Goal: Task Accomplishment & Management: Use online tool/utility

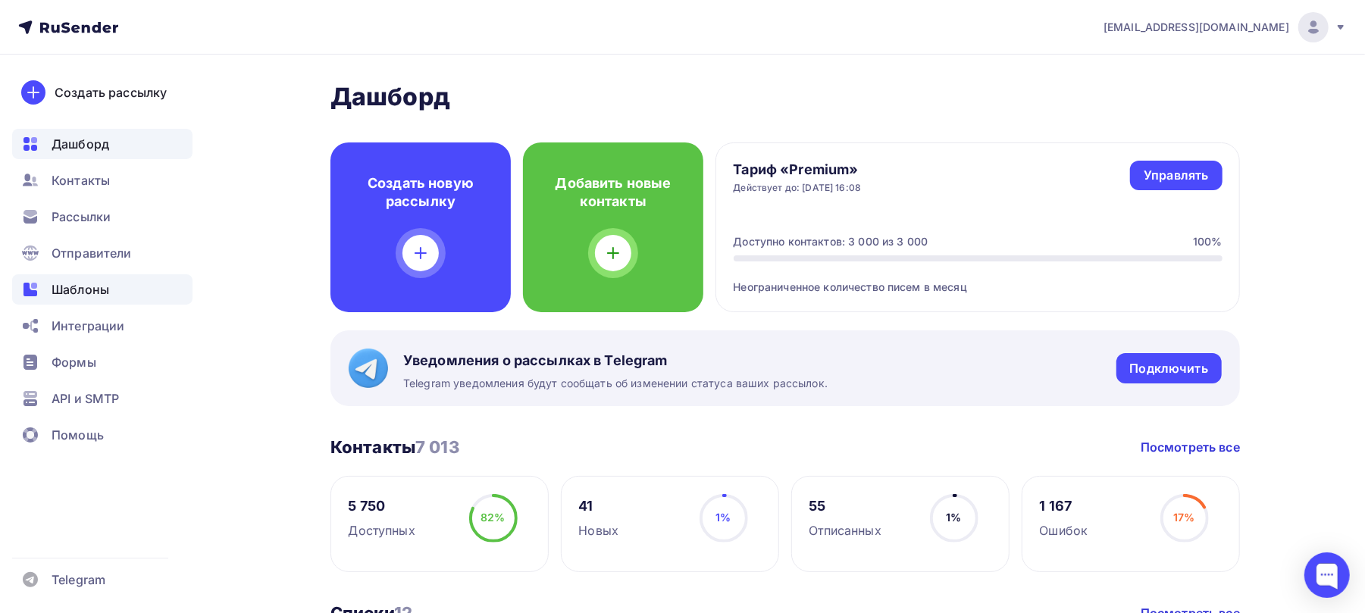
click at [106, 295] on span "Шаблоны" at bounding box center [81, 289] width 58 height 18
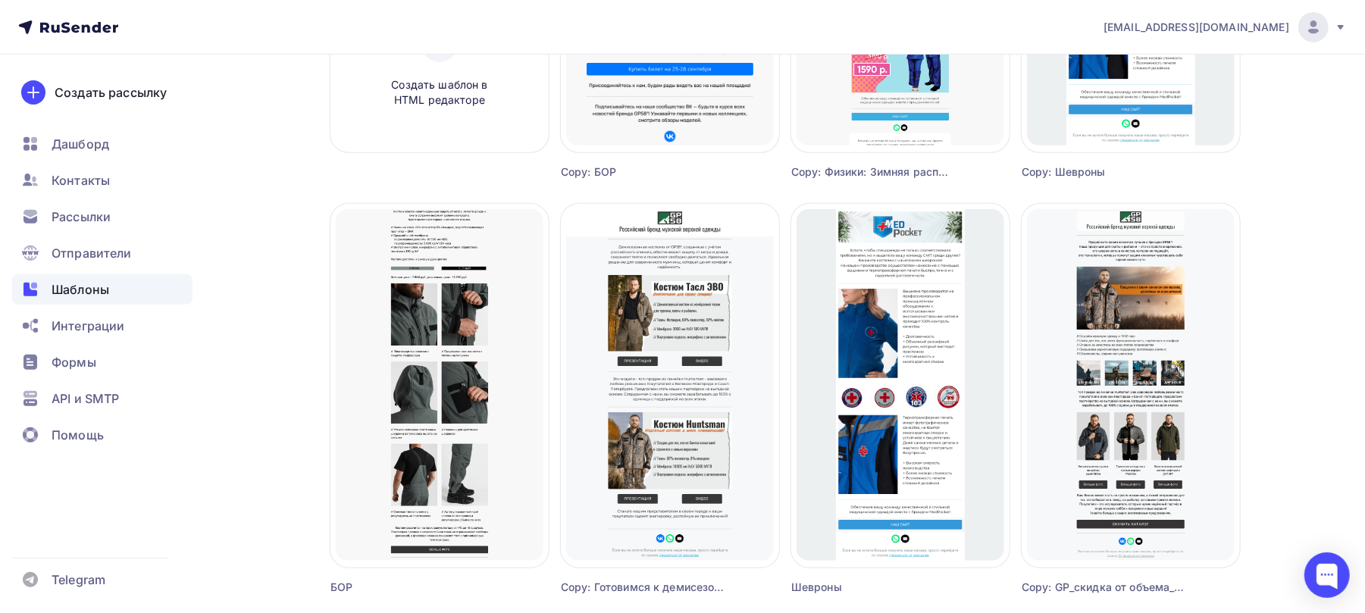
scroll to position [101, 0]
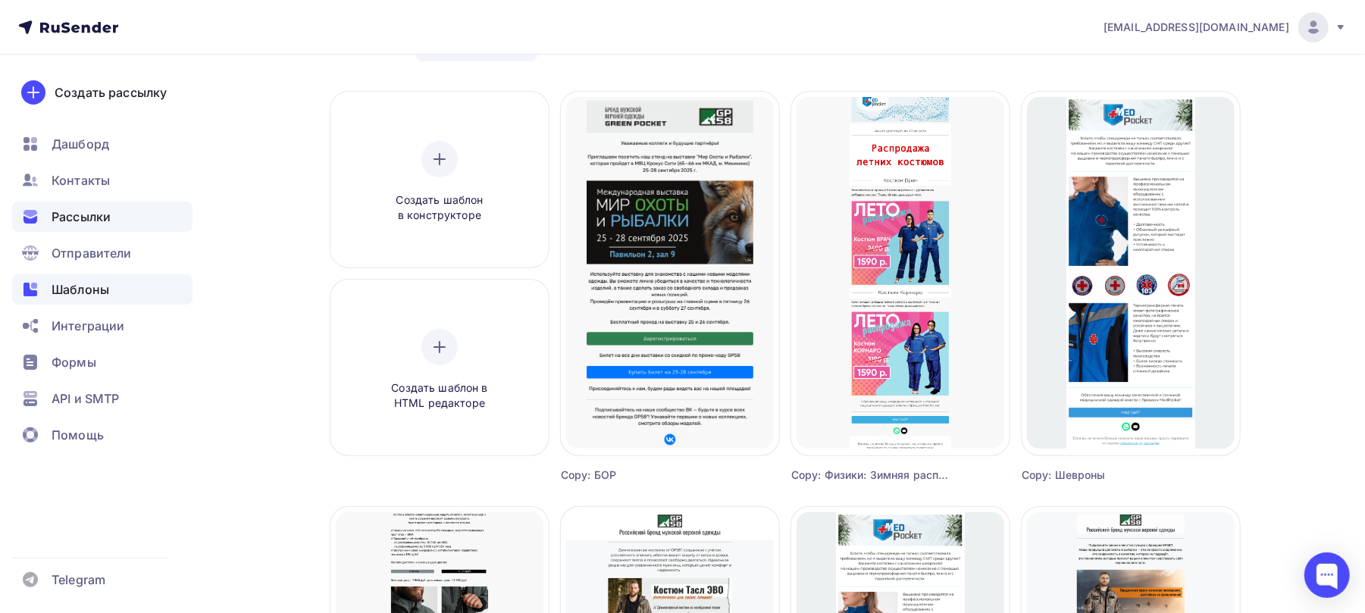
click at [83, 208] on span "Рассылки" at bounding box center [81, 217] width 59 height 18
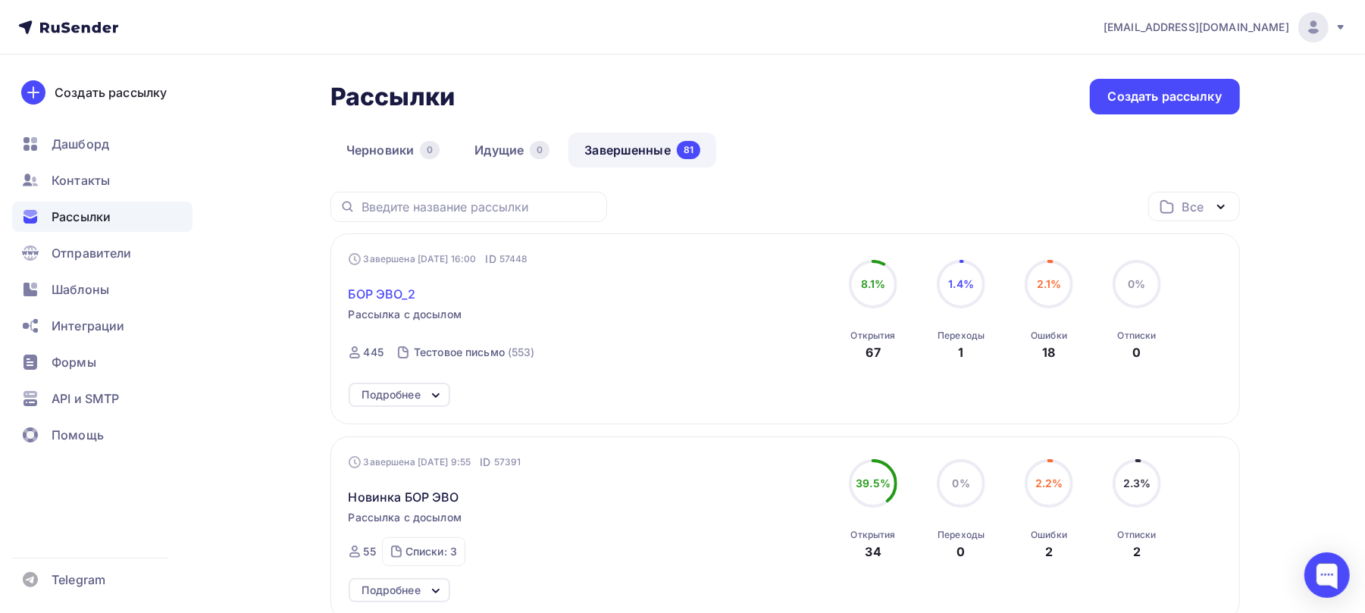
click at [361, 286] on span "БОР ЭВО_2" at bounding box center [382, 294] width 67 height 18
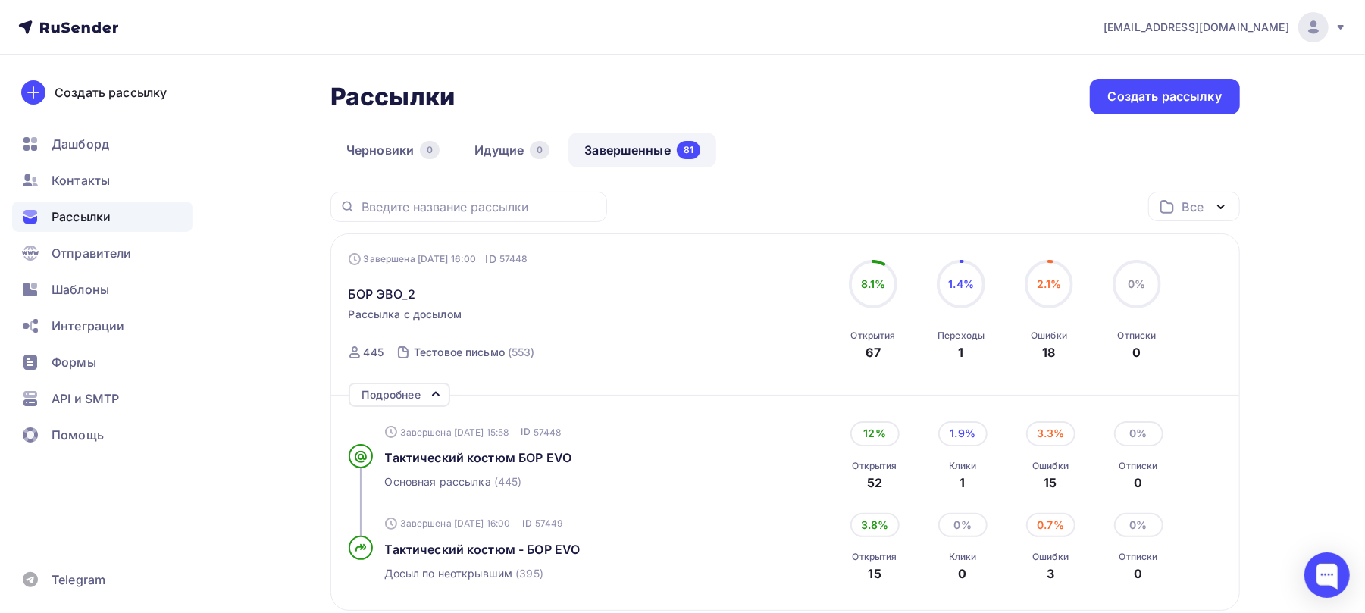
scroll to position [101, 0]
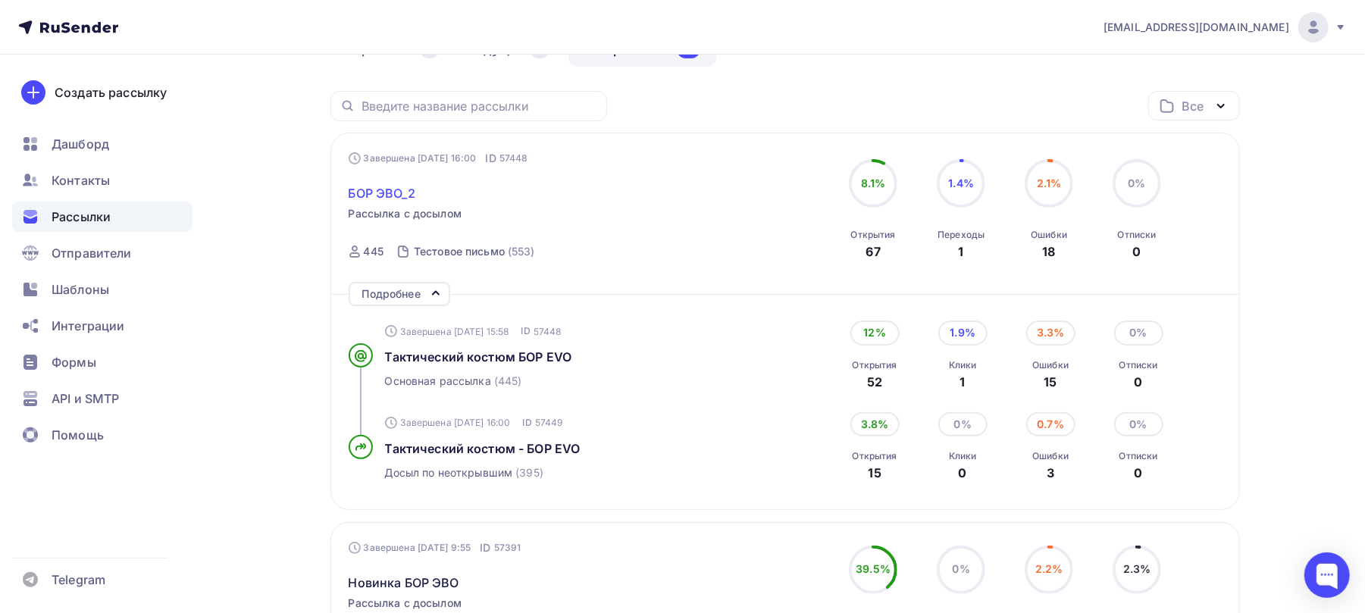
click at [367, 192] on span "БОР ЭВО_2" at bounding box center [382, 193] width 67 height 18
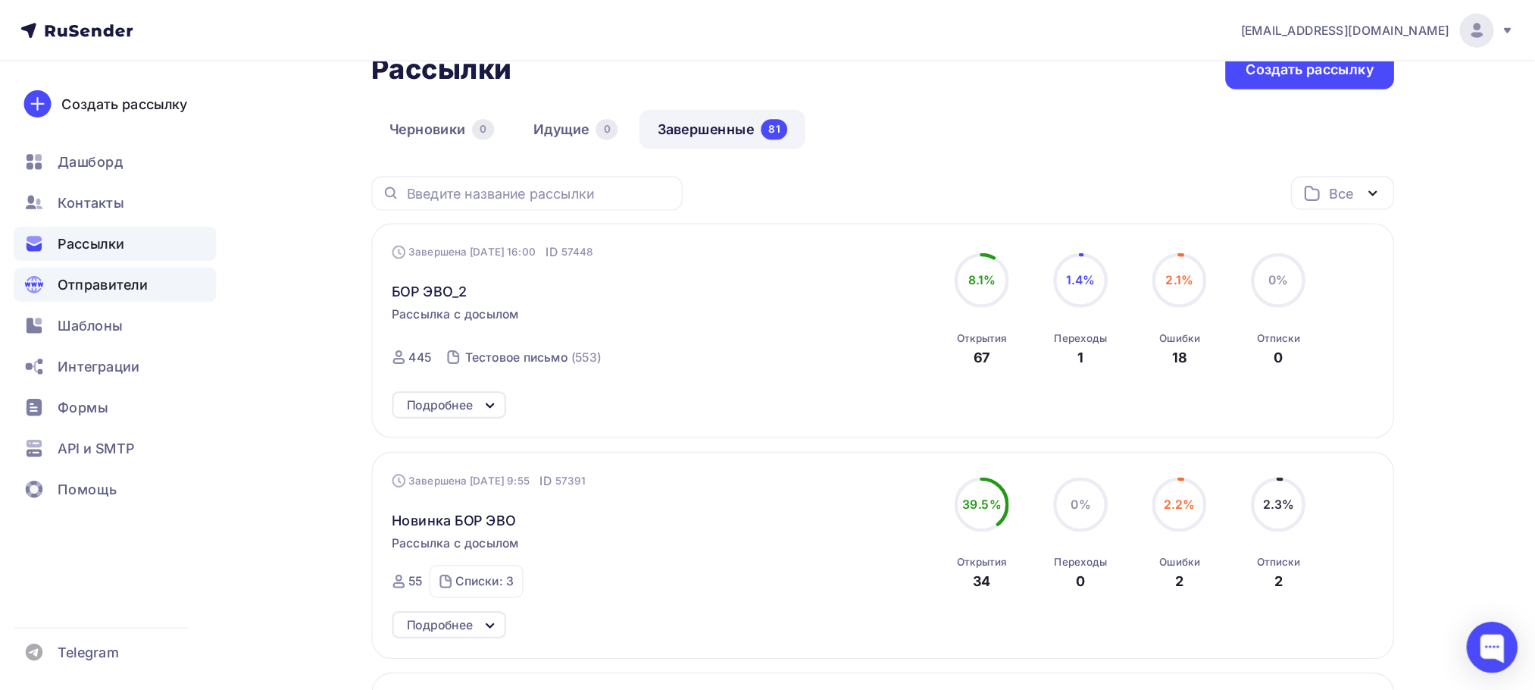
scroll to position [0, 0]
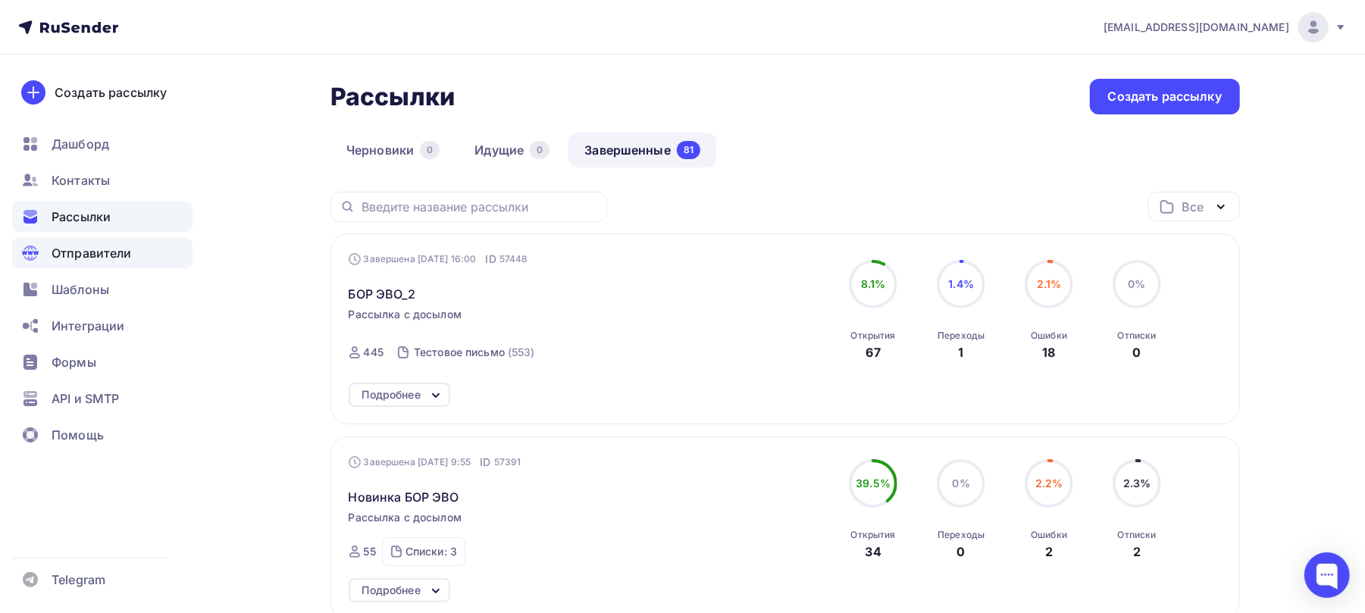
click at [92, 255] on span "Отправители" at bounding box center [92, 253] width 80 height 18
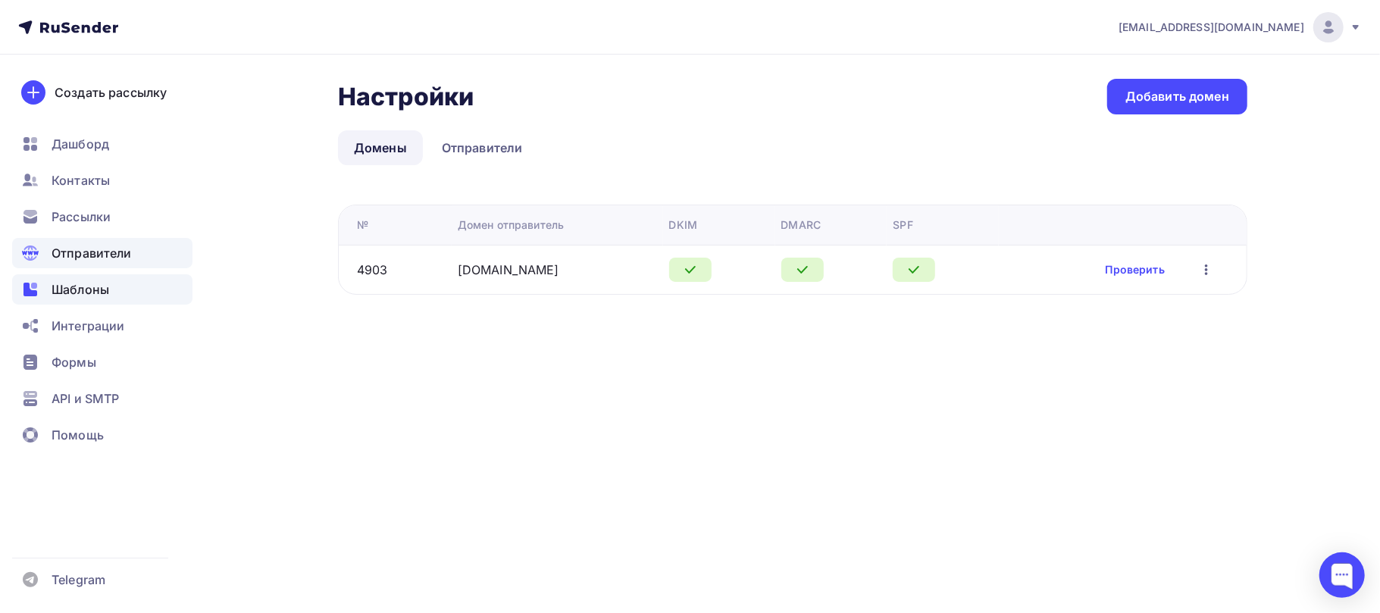
click at [83, 286] on span "Шаблоны" at bounding box center [81, 289] width 58 height 18
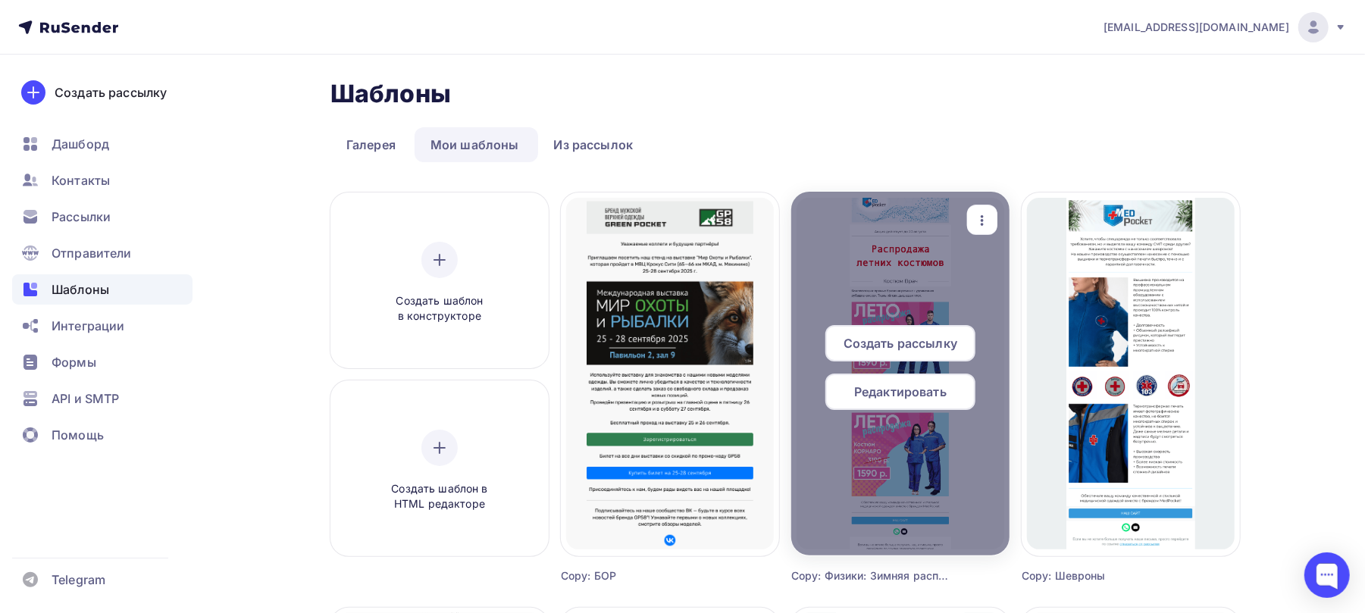
click at [901, 392] on span "Редактировать" at bounding box center [900, 392] width 92 height 18
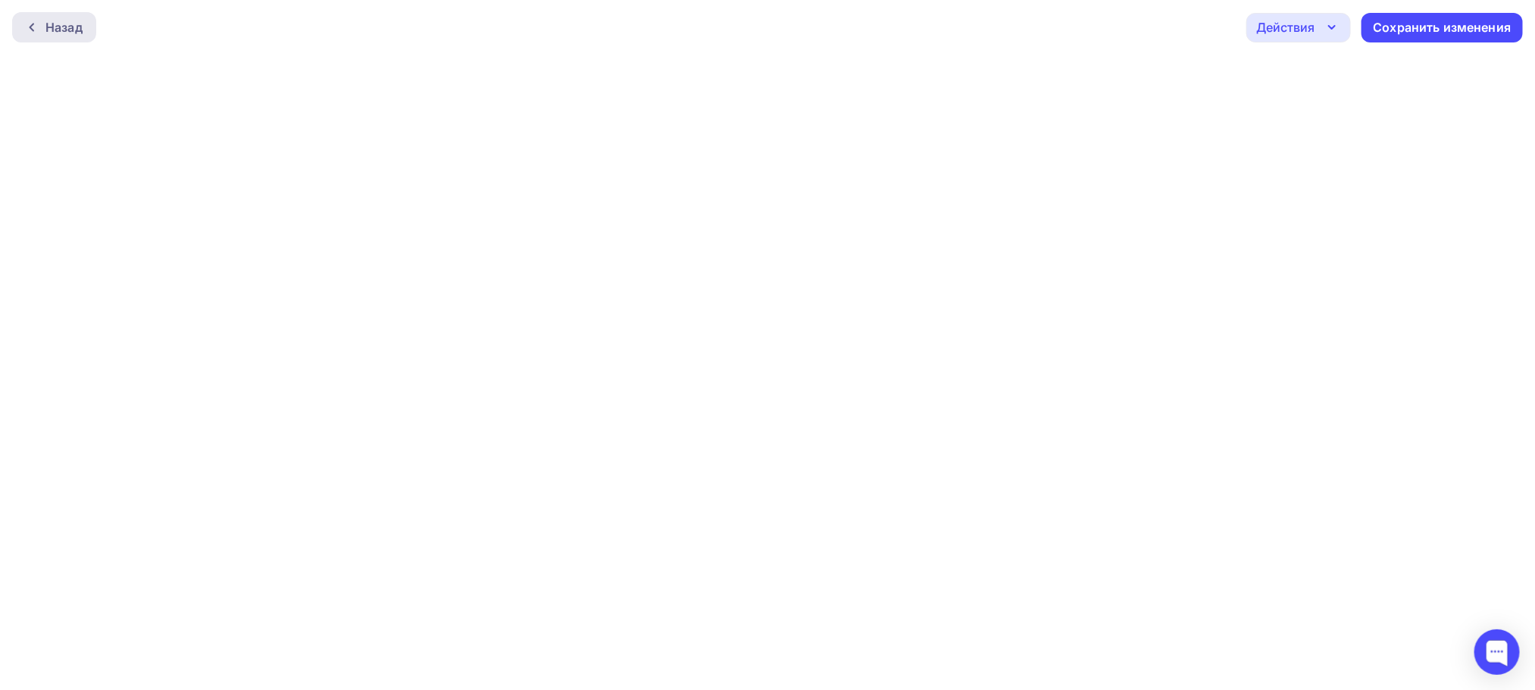
click at [62, 26] on div "Назад" at bounding box center [63, 27] width 37 height 18
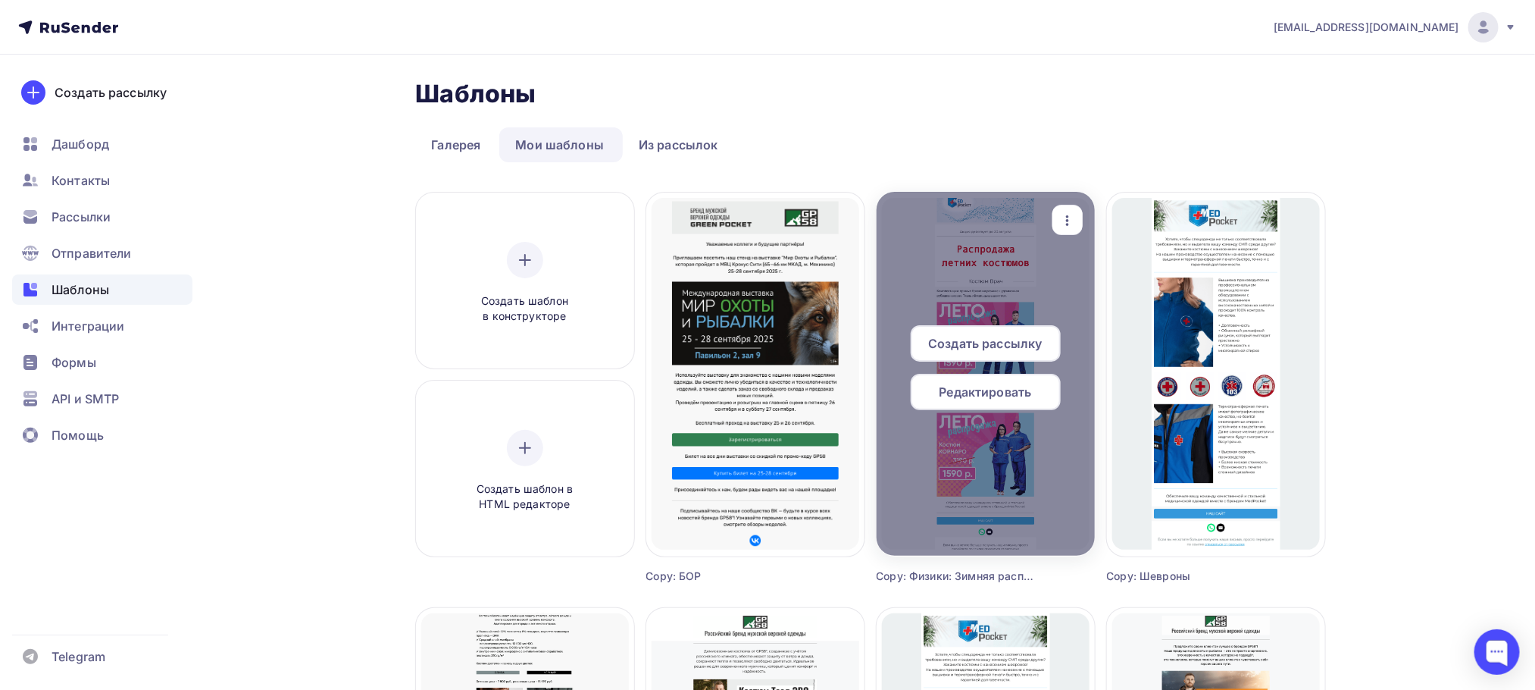
scroll to position [341, 0]
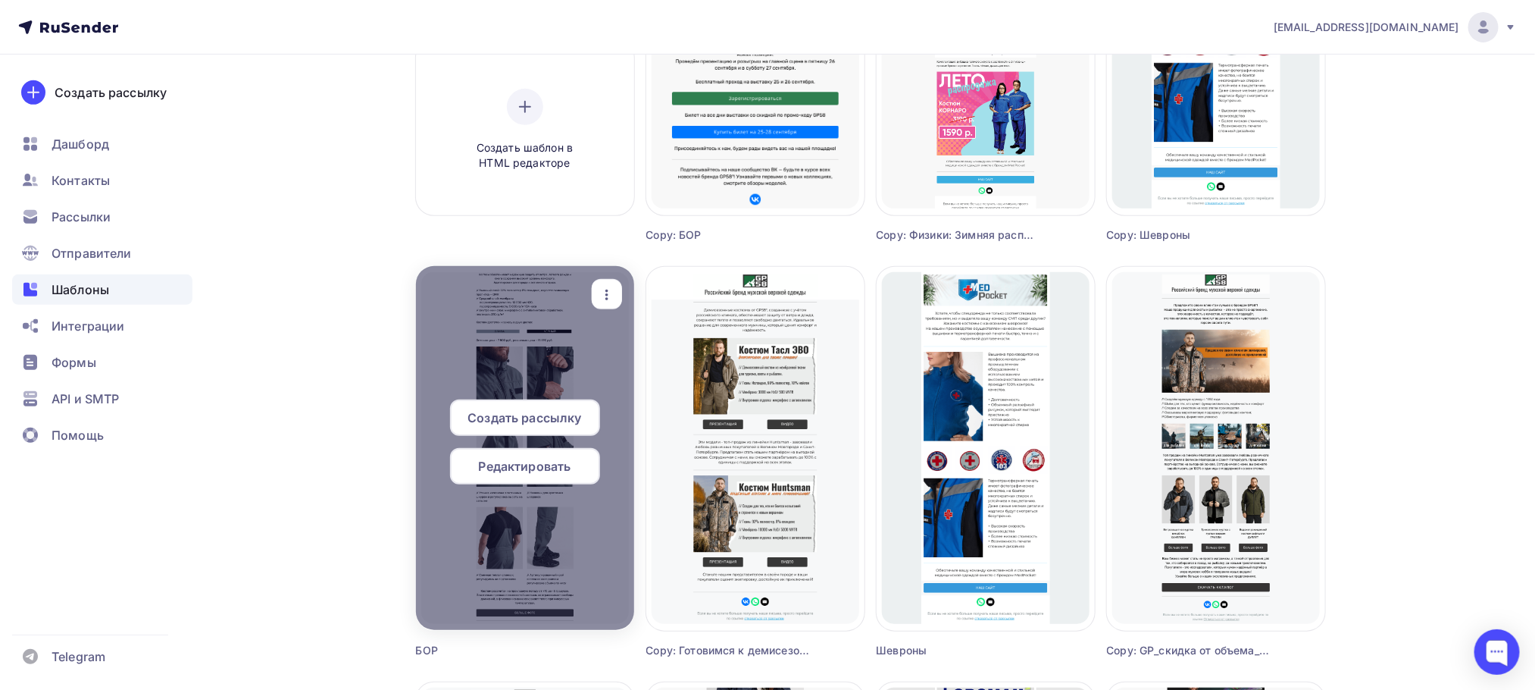
click at [541, 462] on span "Редактировать" at bounding box center [525, 466] width 92 height 18
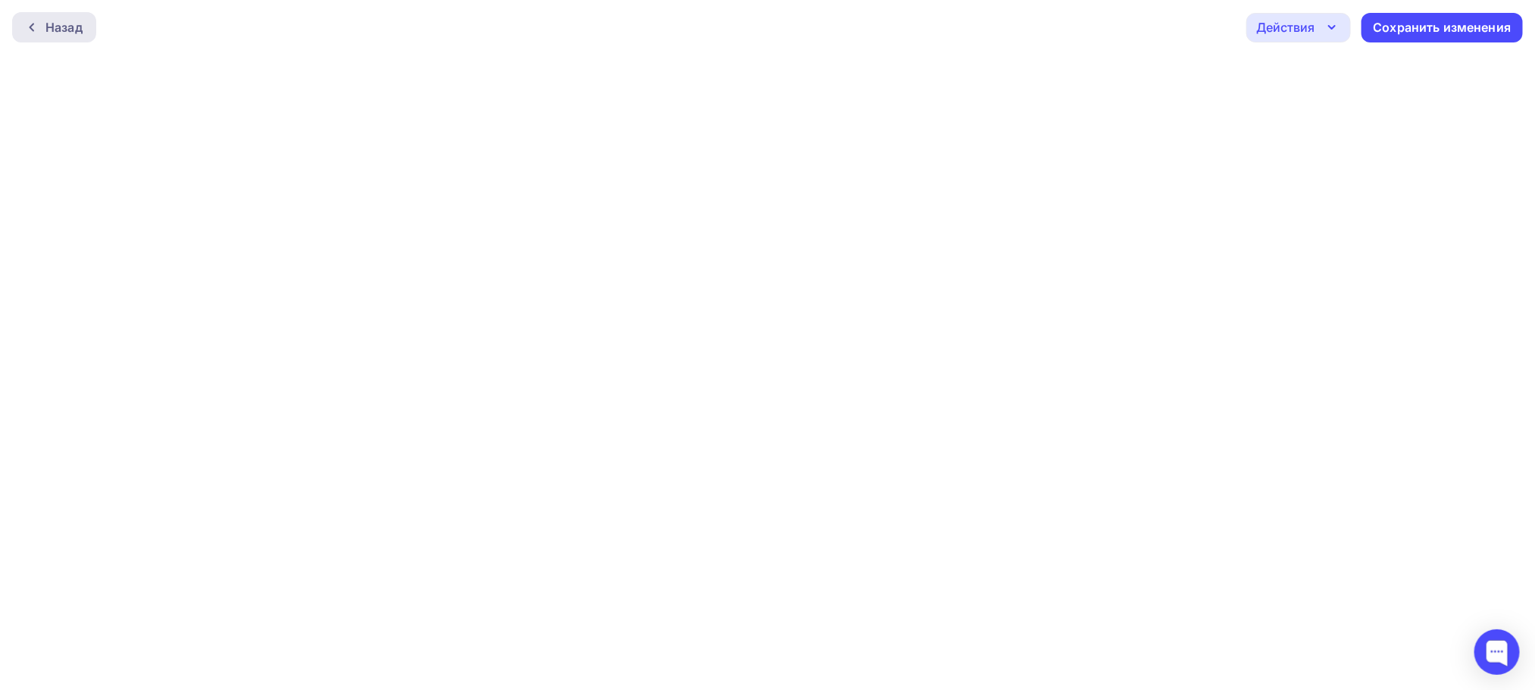
click at [26, 39] on div "Назад" at bounding box center [54, 27] width 84 height 30
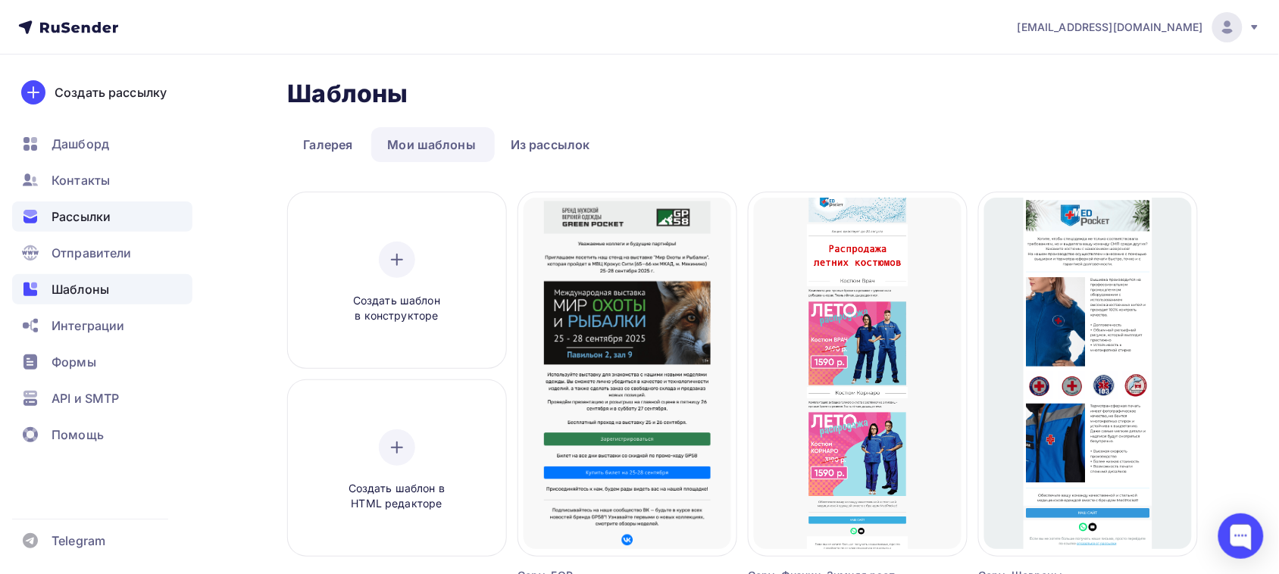
click at [58, 202] on div "Рассылки" at bounding box center [102, 217] width 180 height 30
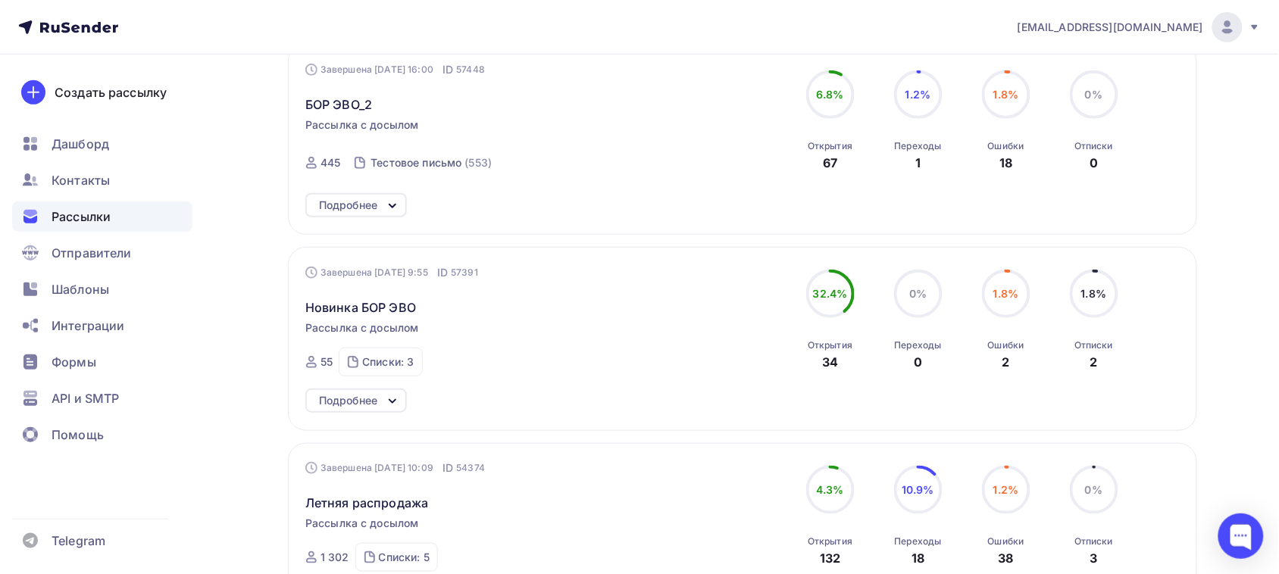
scroll to position [379, 0]
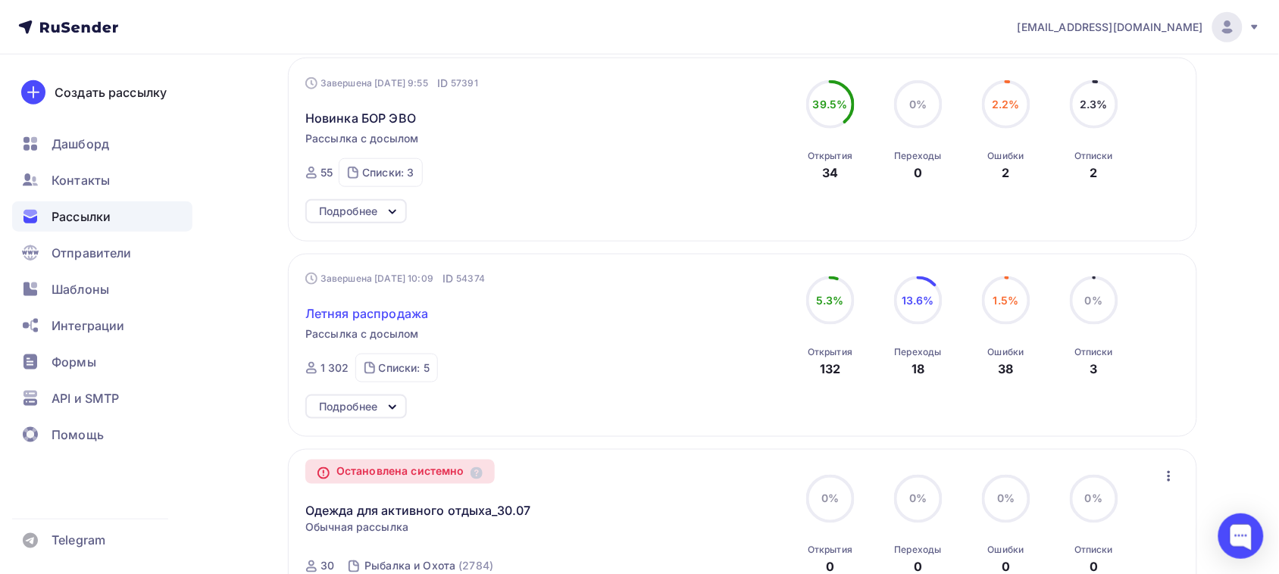
click at [333, 313] on span "Летняя распродажа" at bounding box center [366, 314] width 123 height 18
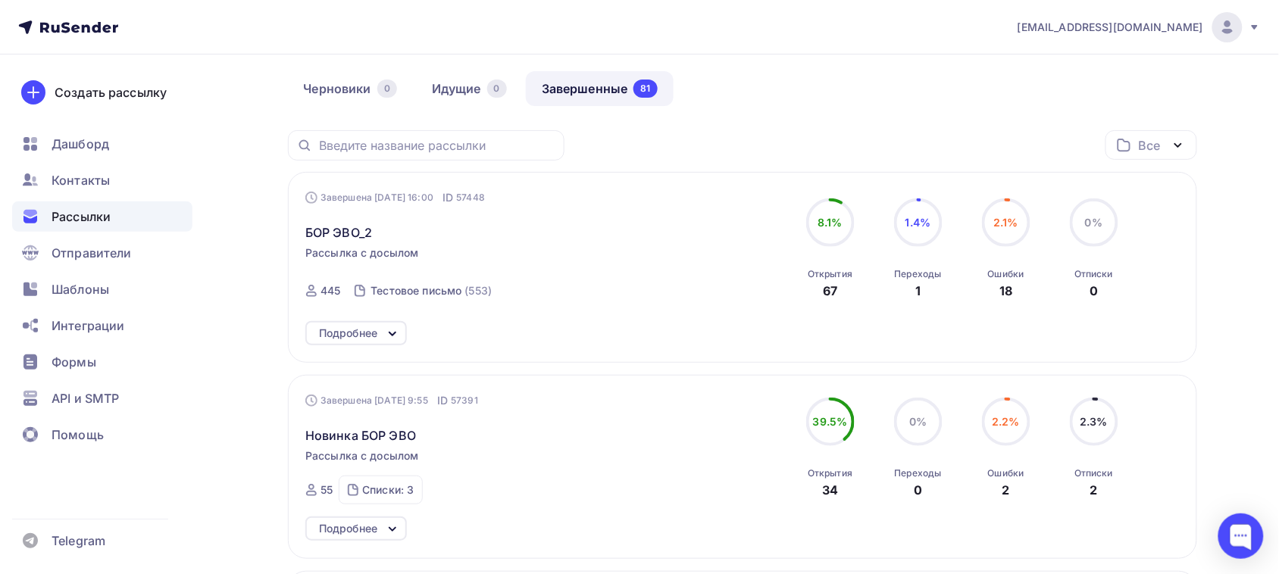
scroll to position [95, 0]
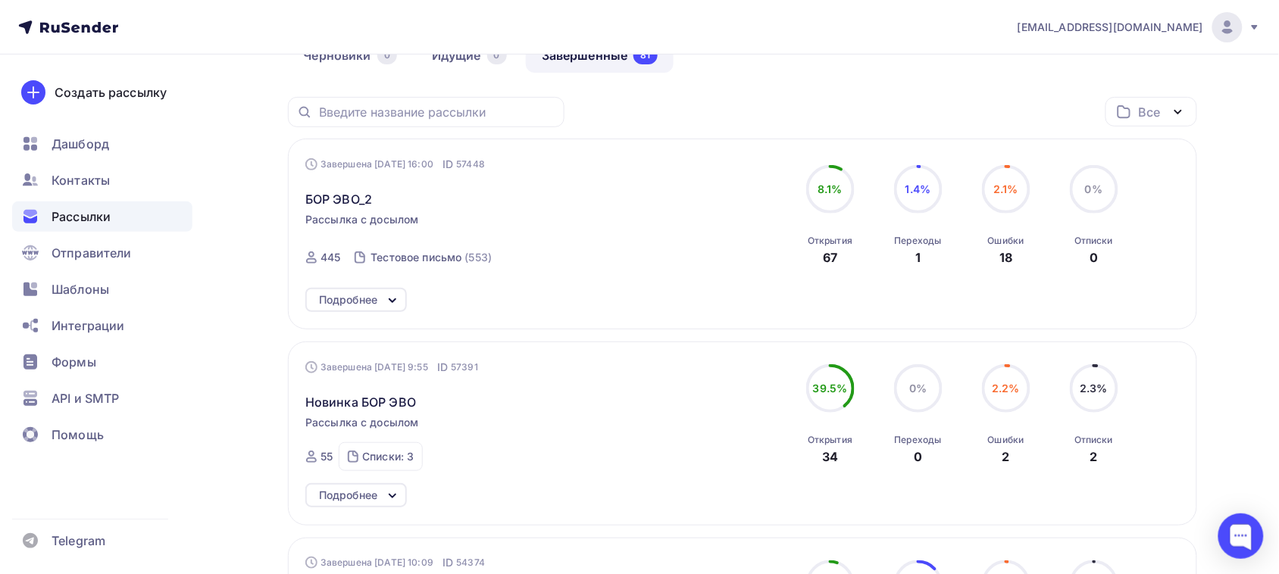
click at [369, 308] on div "Подробнее" at bounding box center [348, 300] width 58 height 18
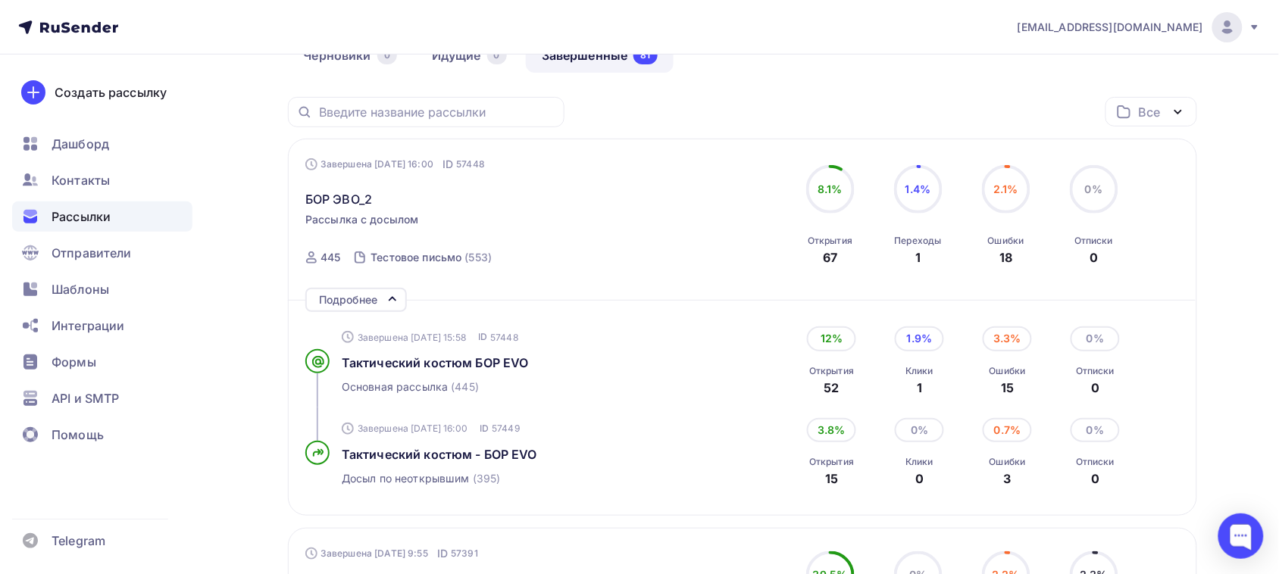
scroll to position [189, 0]
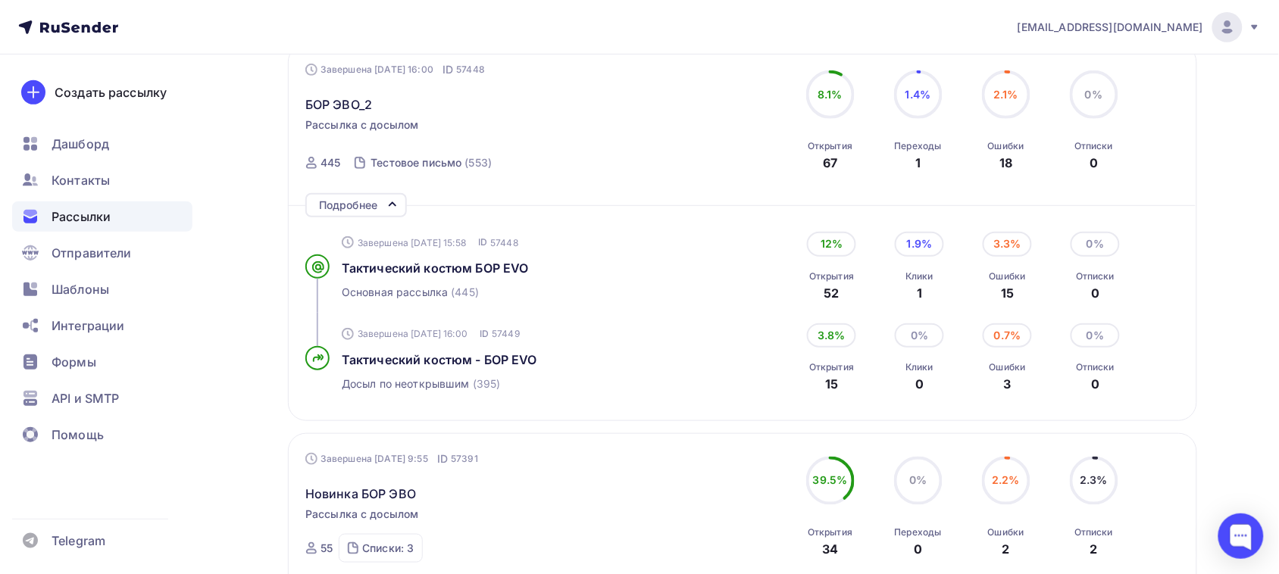
click at [392, 199] on icon at bounding box center [392, 205] width 18 height 18
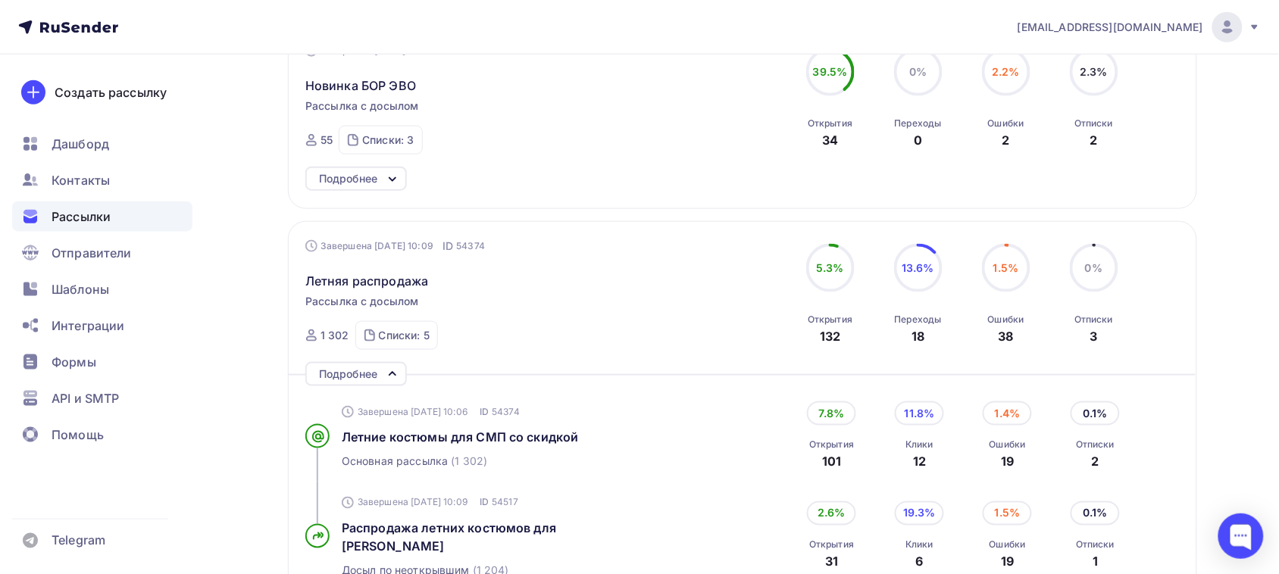
scroll to position [379, 0]
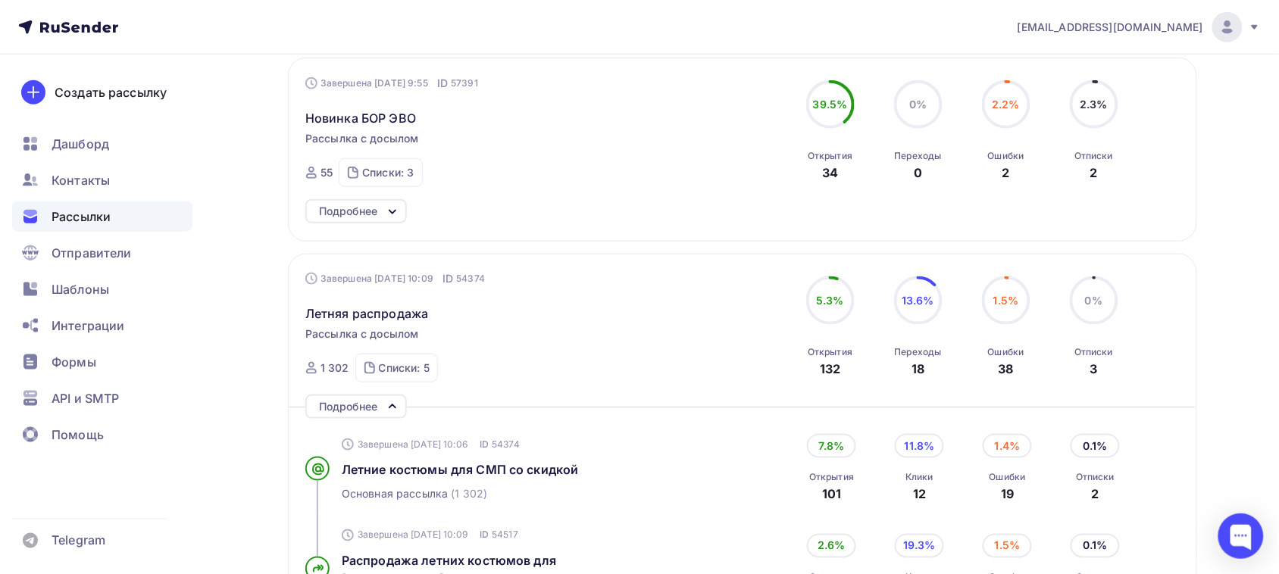
drag, startPoint x: 349, startPoint y: 194, endPoint x: 349, endPoint y: 205, distance: 11.4
click at [349, 196] on div "Завершена [DATE] 9:55 ID 57391 Новинка БОР ЭВО Рассылка с досылом Завершена [DA…" at bounding box center [742, 149] width 909 height 183
click at [347, 207] on div "Подробнее" at bounding box center [348, 211] width 58 height 18
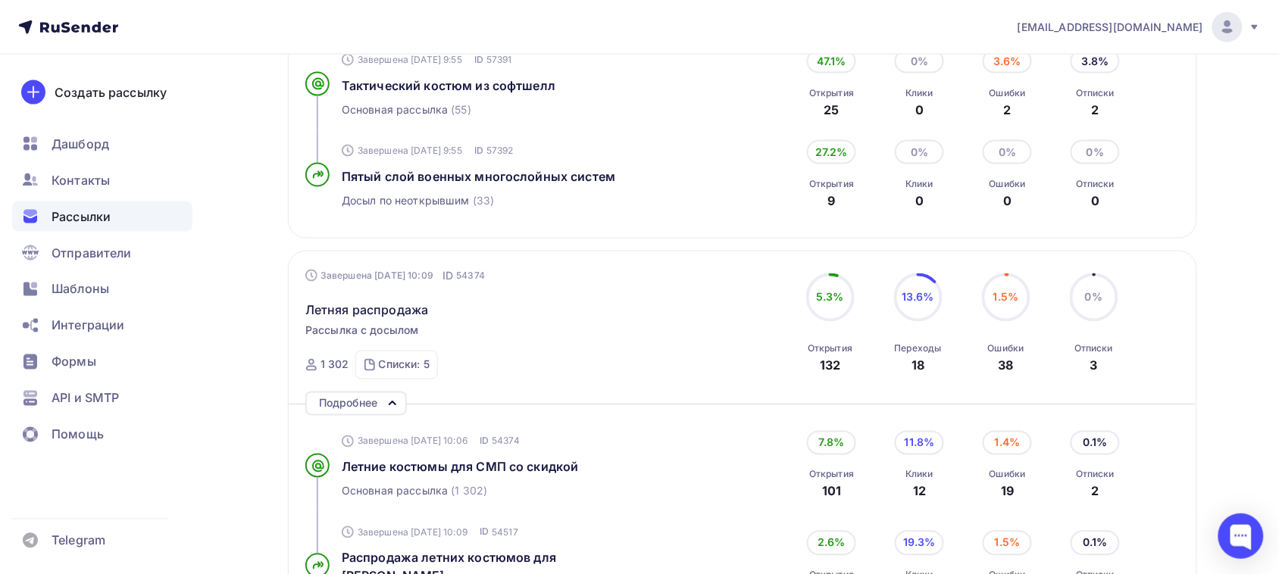
scroll to position [0, 0]
